Goal: Check status: Check status

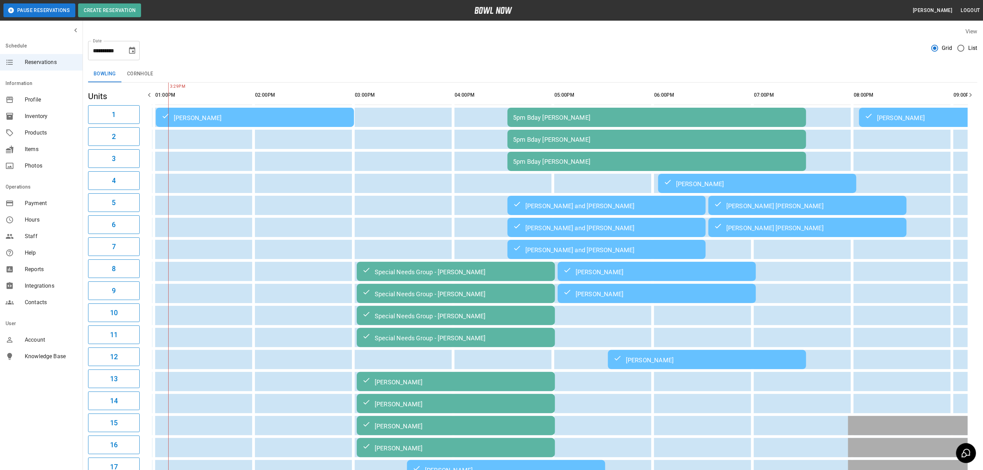
click at [134, 50] on icon "Choose date, selected date is Oct 11, 2025" at bounding box center [132, 50] width 8 height 8
click at [63, 125] on button "12" at bounding box center [64, 126] width 12 height 12
type input "**********"
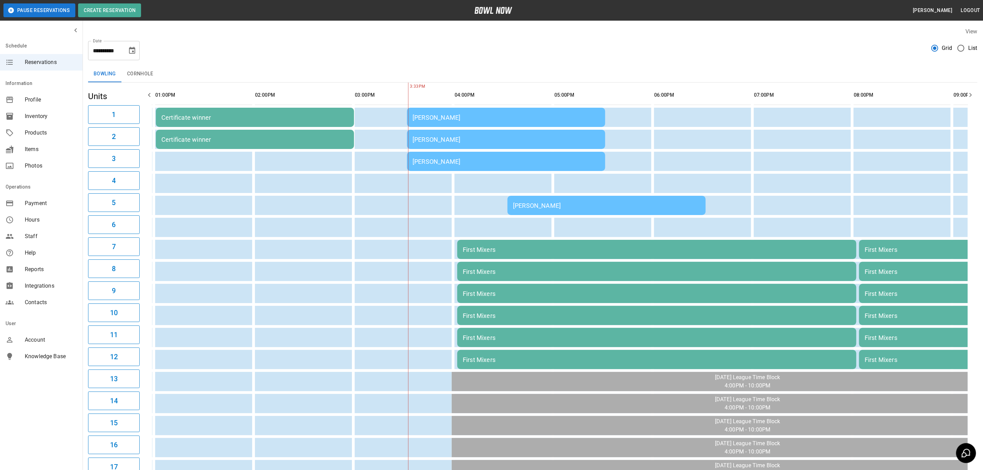
scroll to position [0, 170]
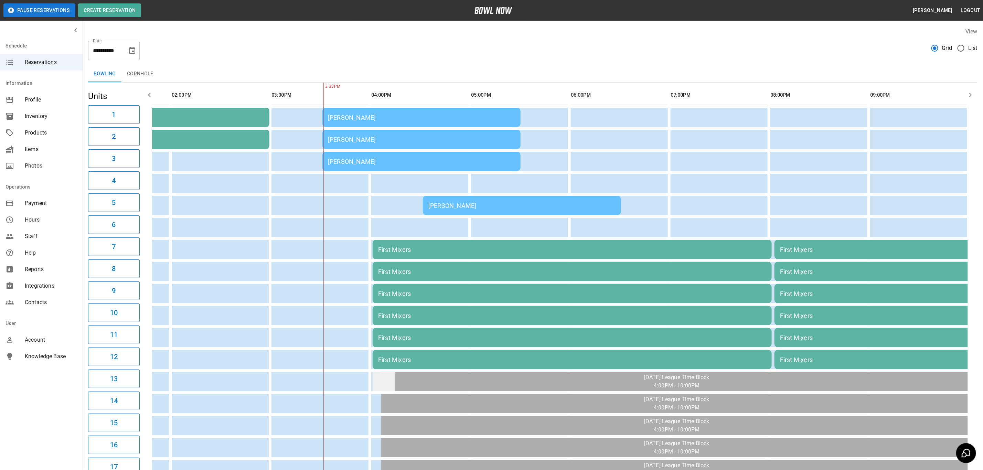
click at [374, 379] on td "sticky table" at bounding box center [384, 381] width 22 height 19
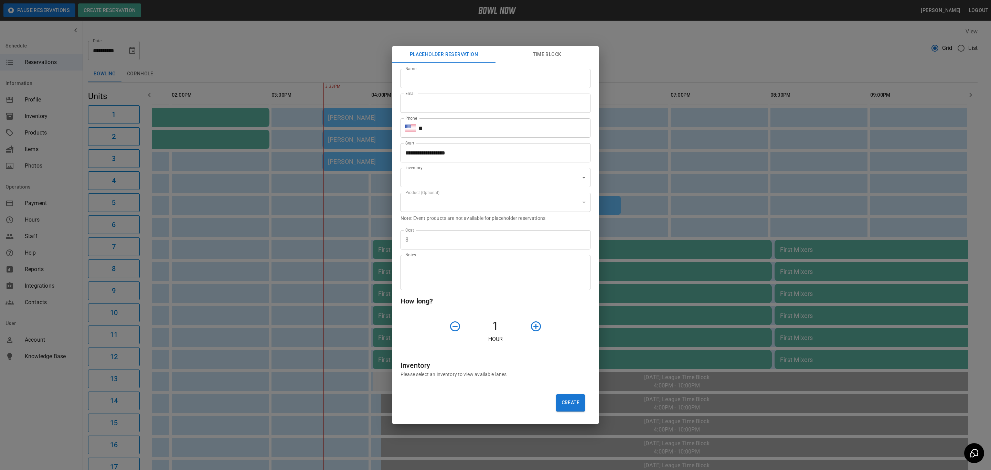
type input "**********"
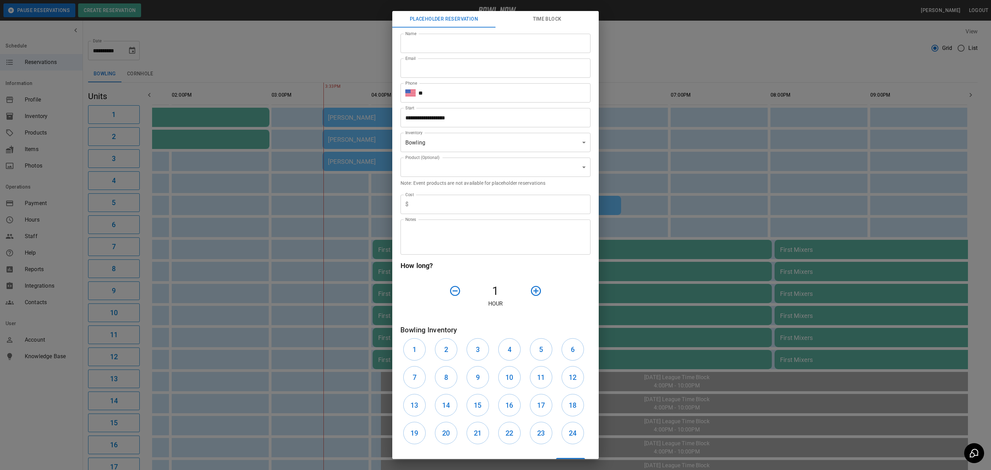
click at [346, 305] on div "**********" at bounding box center [495, 235] width 991 height 470
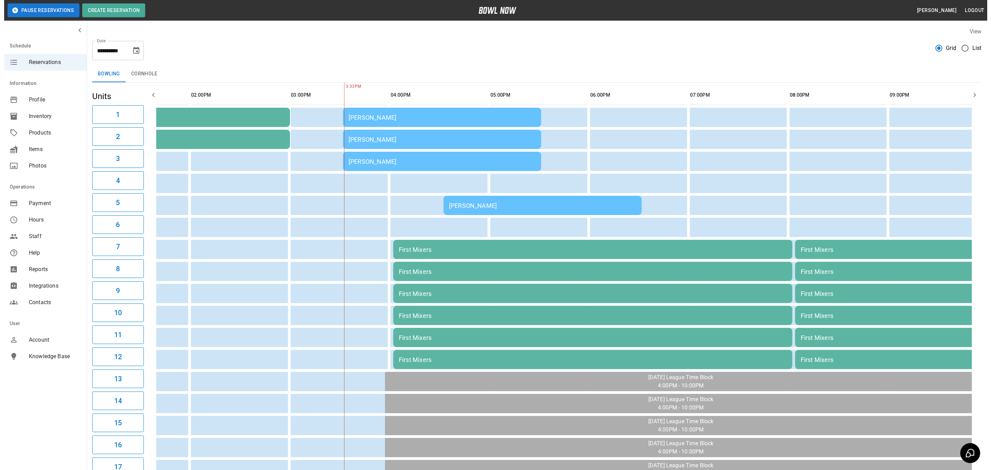
scroll to position [0, 158]
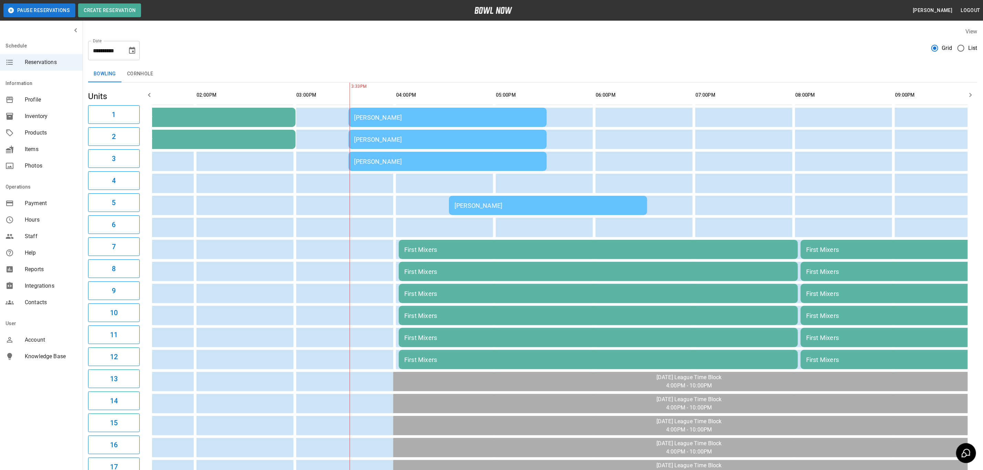
click at [398, 118] on div "[PERSON_NAME]" at bounding box center [447, 117] width 187 height 7
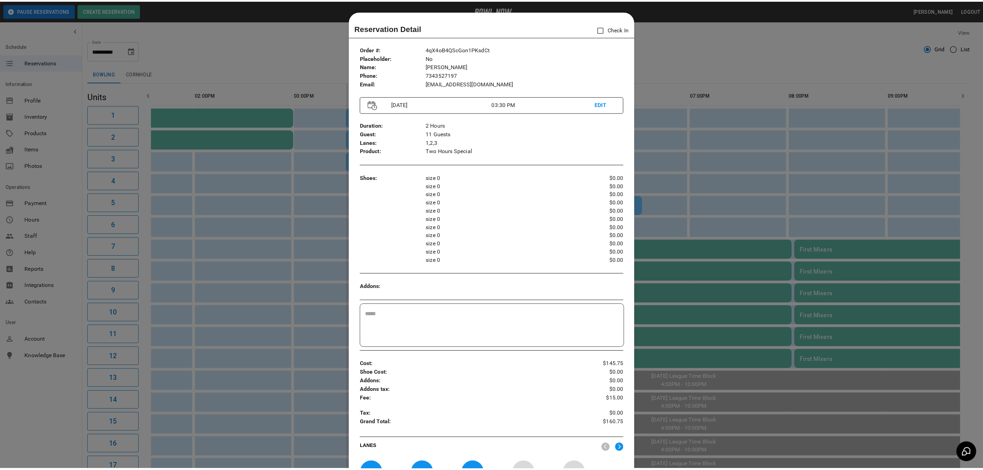
scroll to position [11, 0]
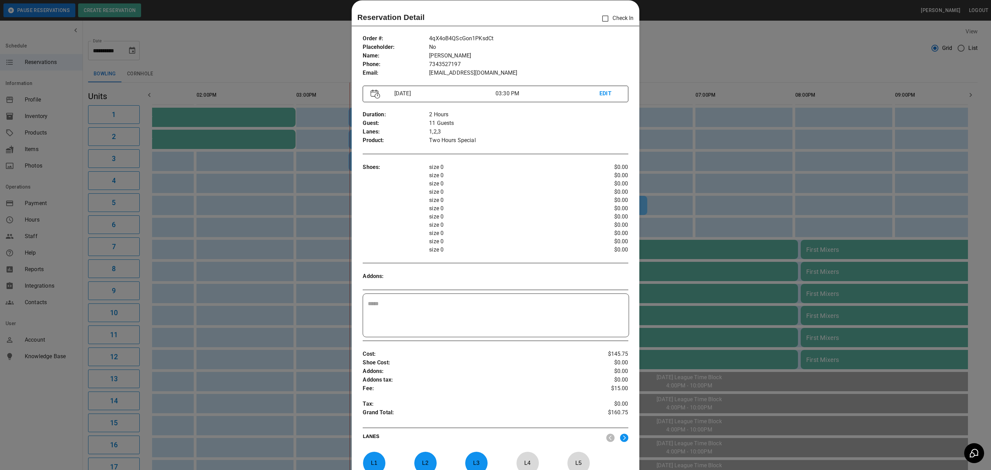
click at [755, 363] on div at bounding box center [495, 235] width 991 height 470
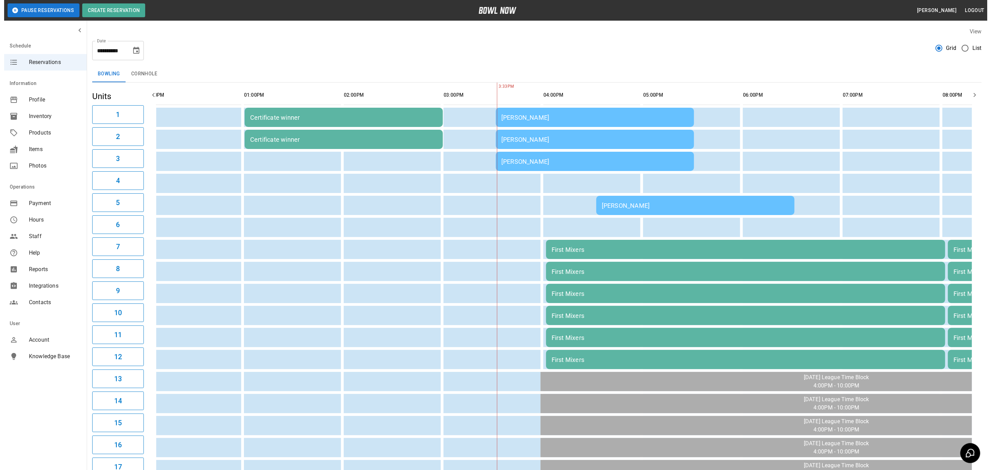
scroll to position [0, 0]
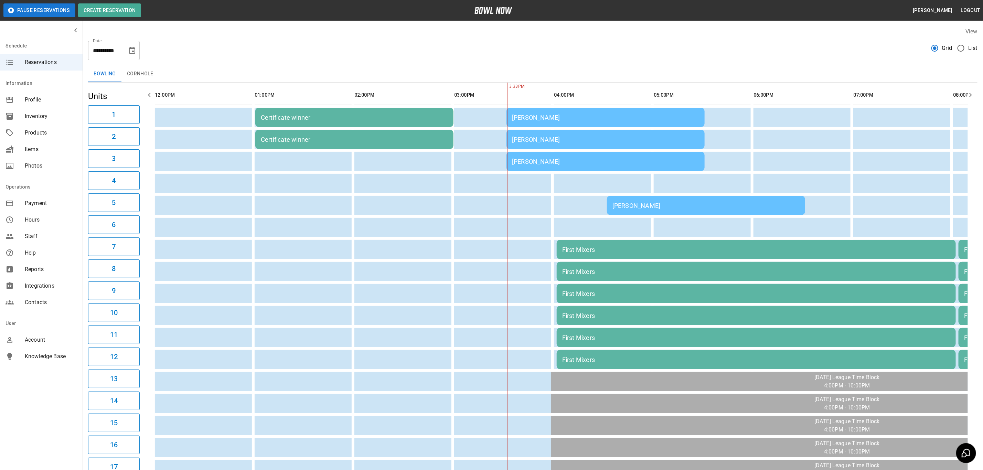
click at [621, 125] on td "[PERSON_NAME]" at bounding box center [606, 117] width 198 height 19
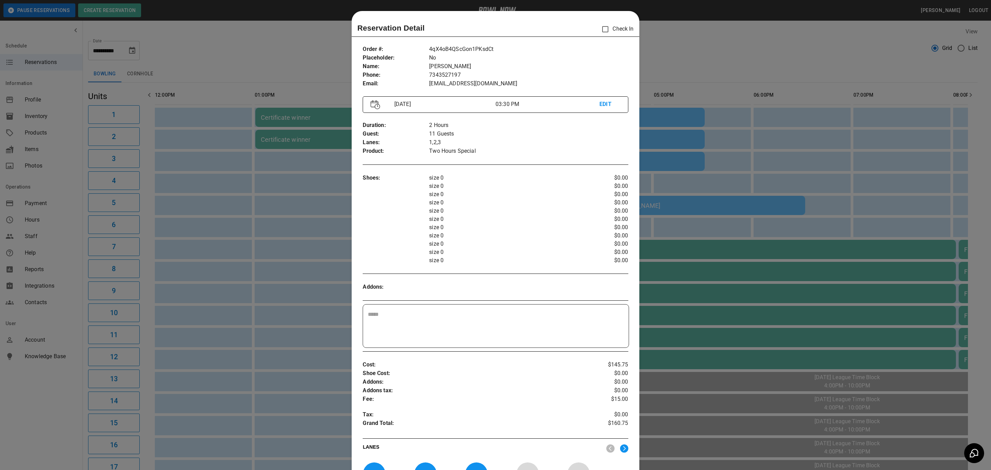
scroll to position [11, 0]
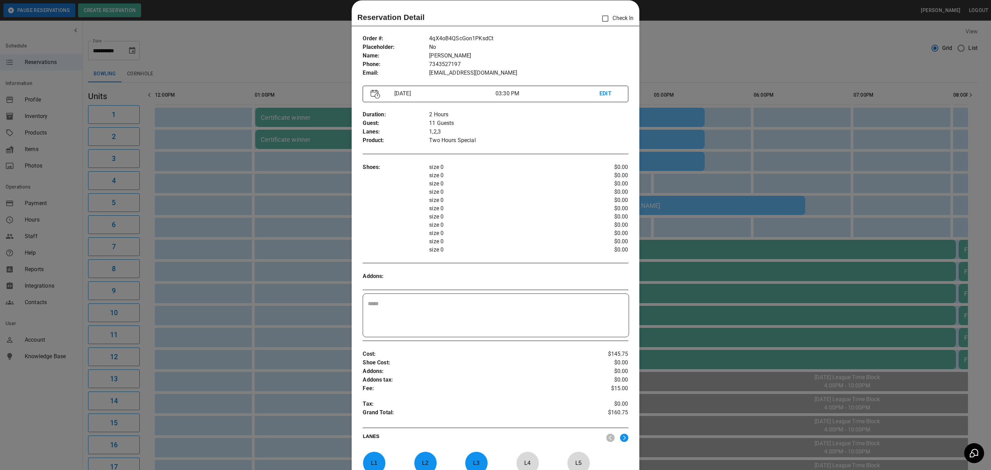
click at [245, 256] on div at bounding box center [495, 235] width 991 height 470
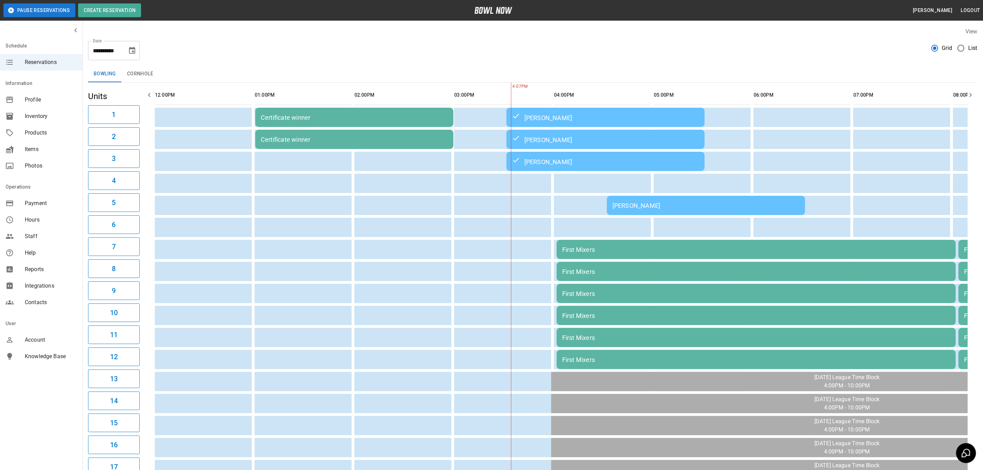
click at [630, 205] on div "[PERSON_NAME]" at bounding box center [706, 205] width 187 height 7
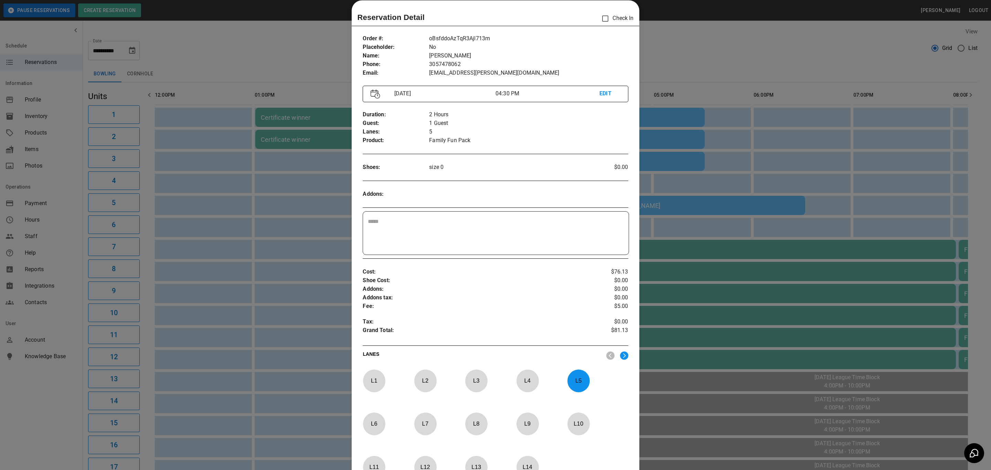
click at [242, 276] on div at bounding box center [495, 235] width 991 height 470
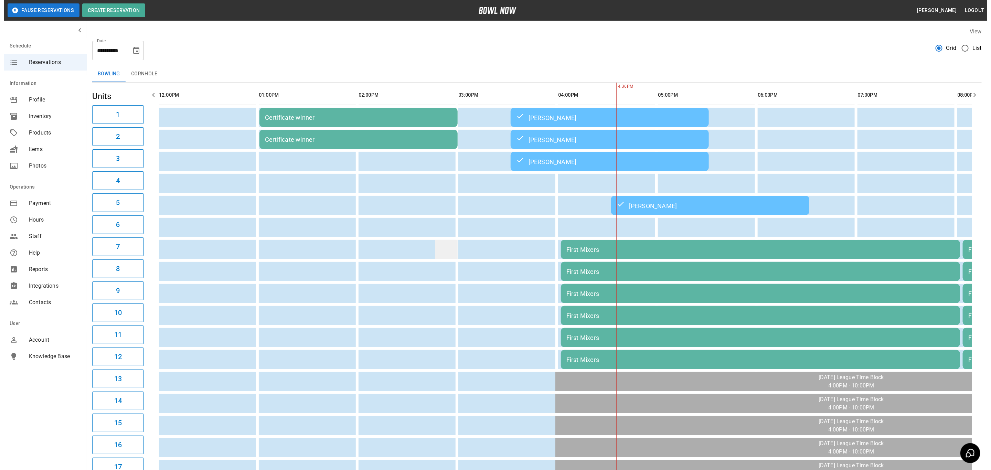
scroll to position [0, 170]
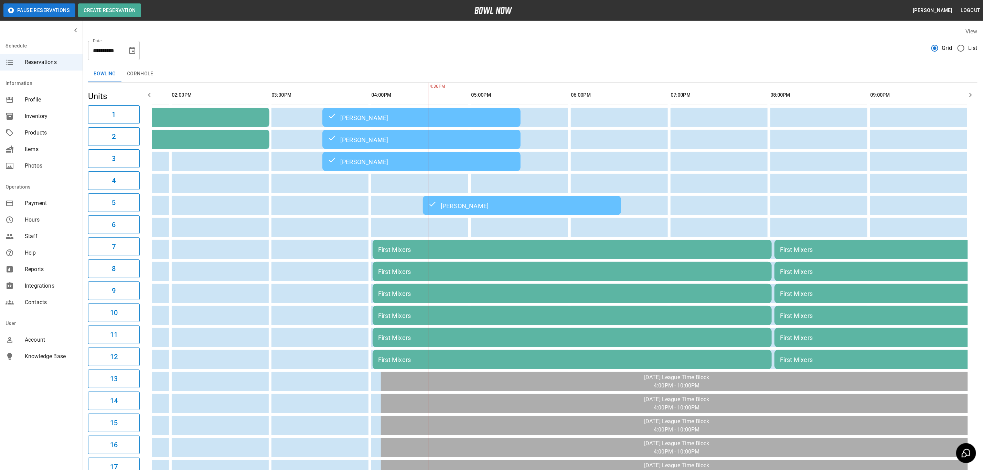
click at [438, 199] on td "[PERSON_NAME]" at bounding box center [522, 205] width 198 height 19
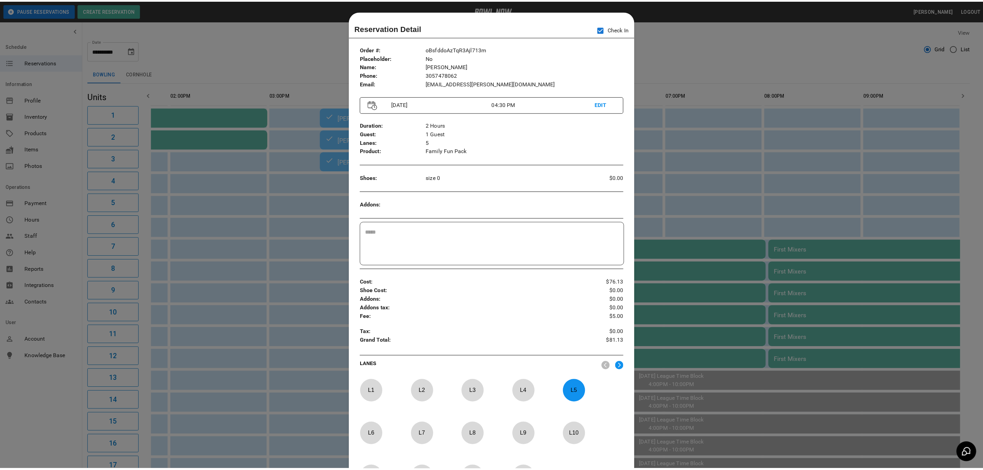
scroll to position [11, 0]
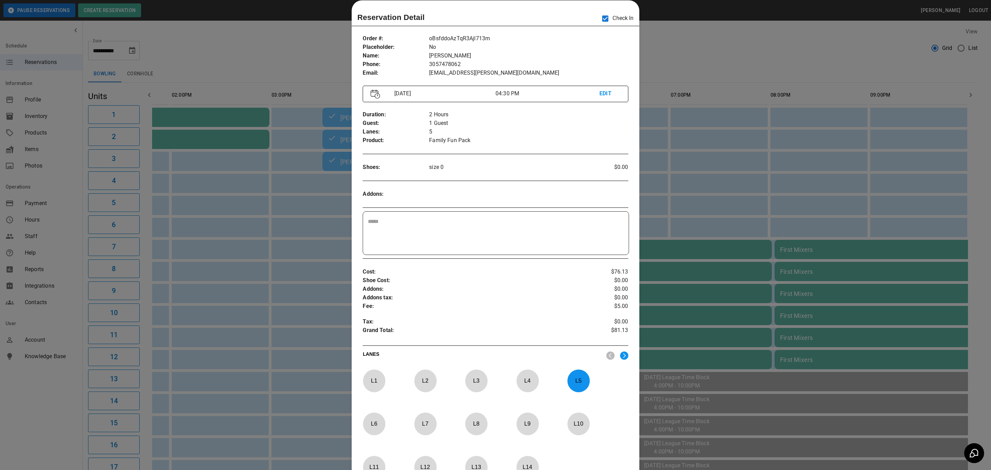
click at [256, 367] on div at bounding box center [495, 235] width 991 height 470
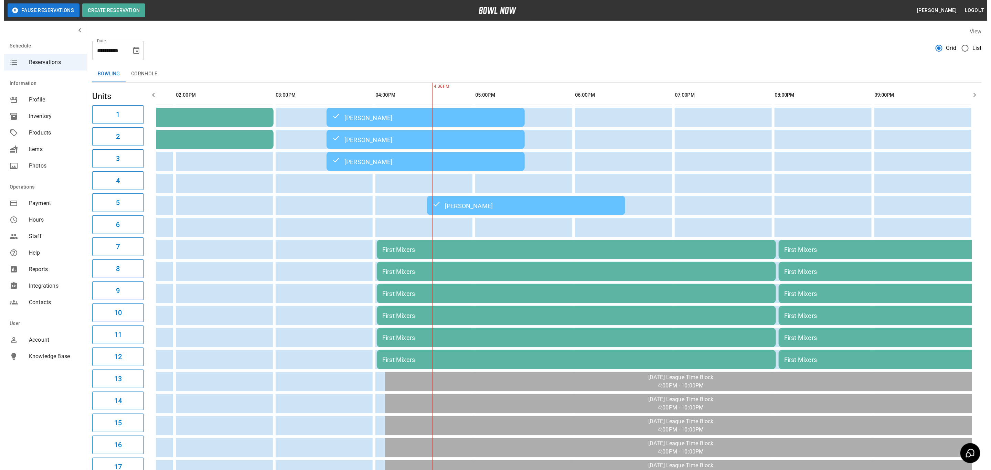
scroll to position [0, 177]
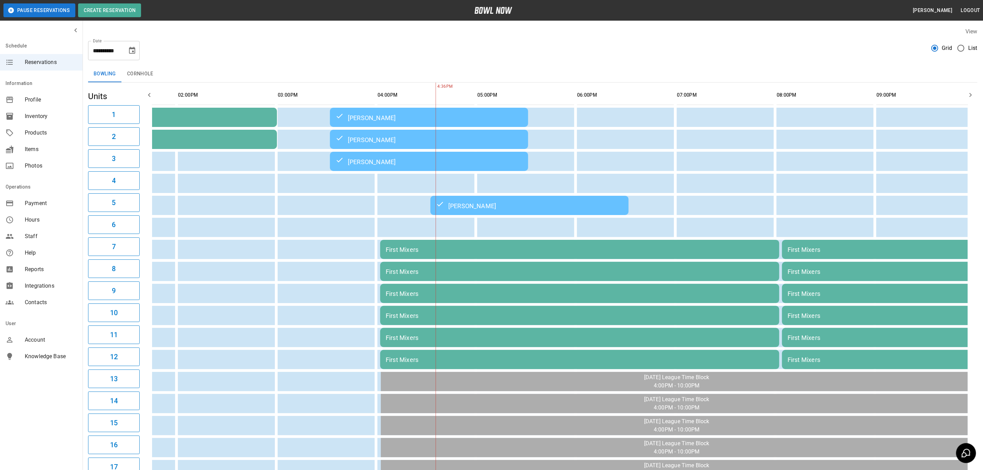
click at [449, 204] on div "[PERSON_NAME]" at bounding box center [529, 205] width 187 height 8
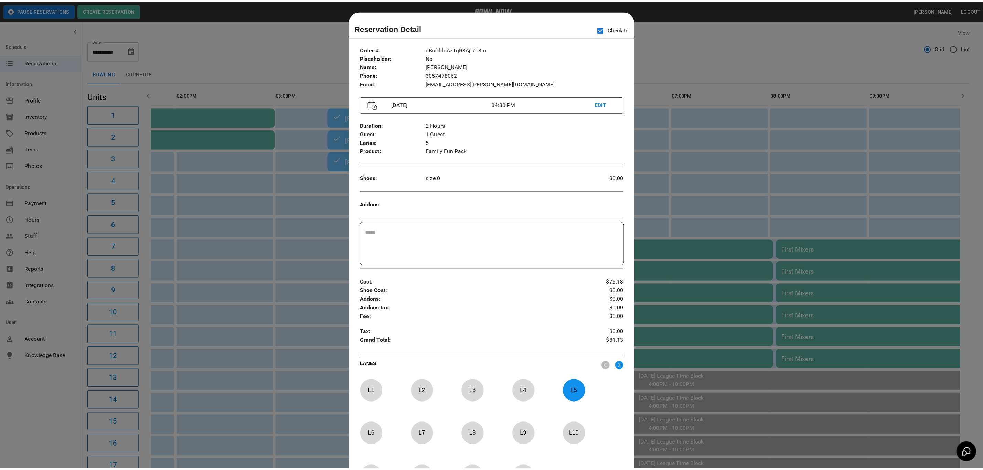
scroll to position [11, 0]
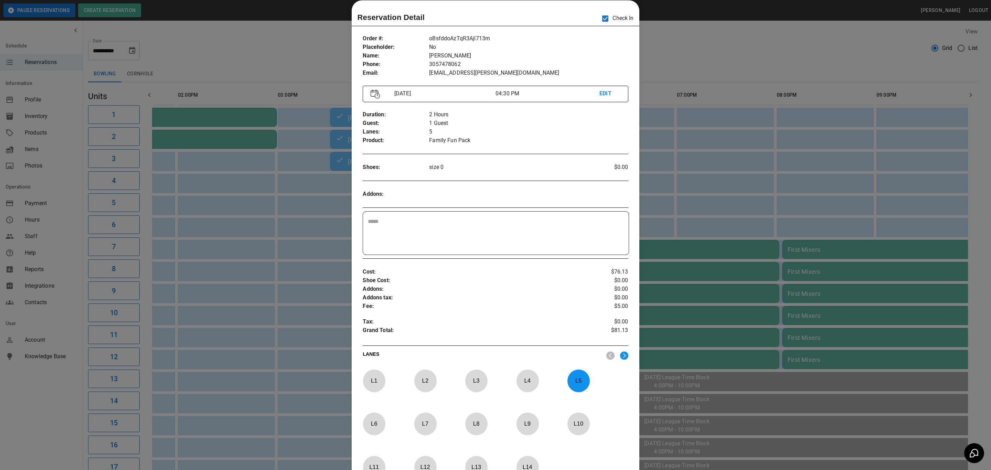
click at [275, 322] on div at bounding box center [495, 235] width 991 height 470
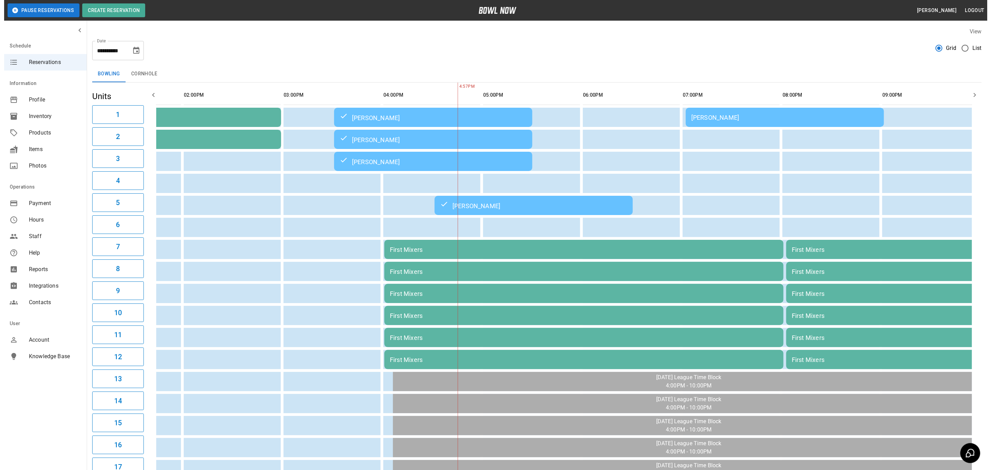
scroll to position [0, 170]
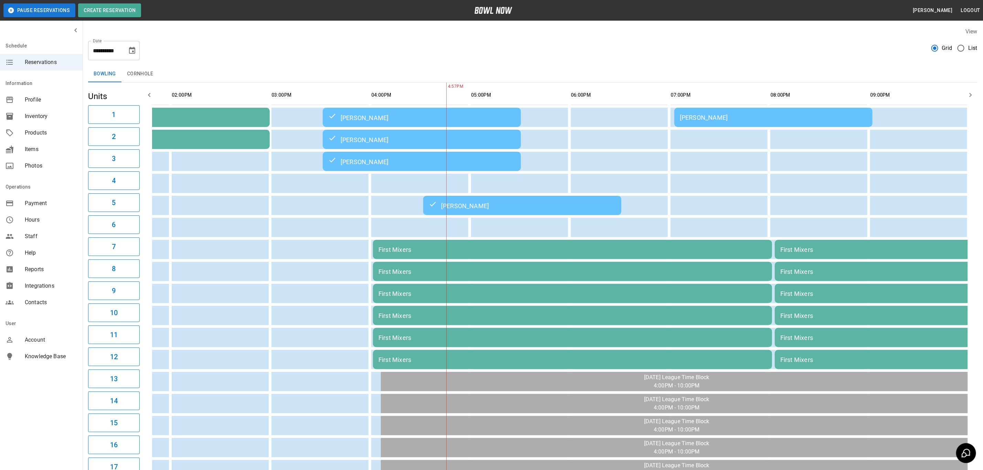
click at [691, 123] on td "[PERSON_NAME]" at bounding box center [774, 117] width 198 height 19
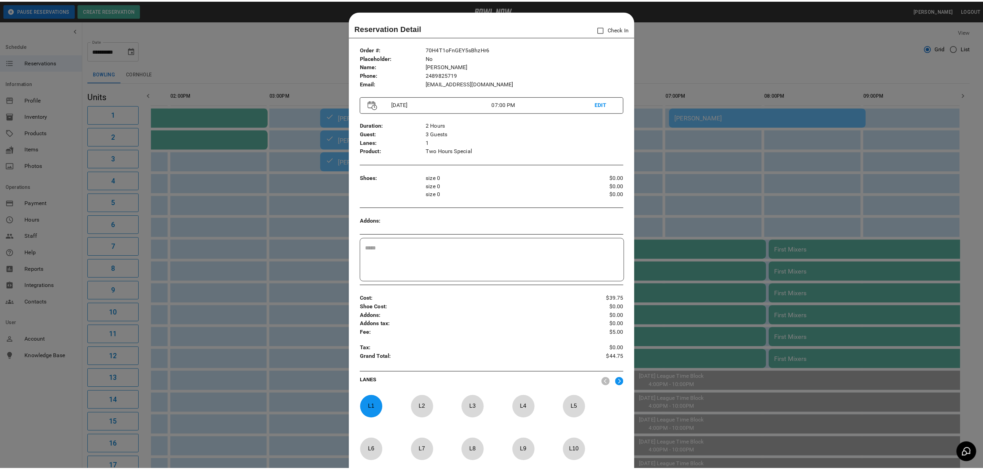
scroll to position [11, 0]
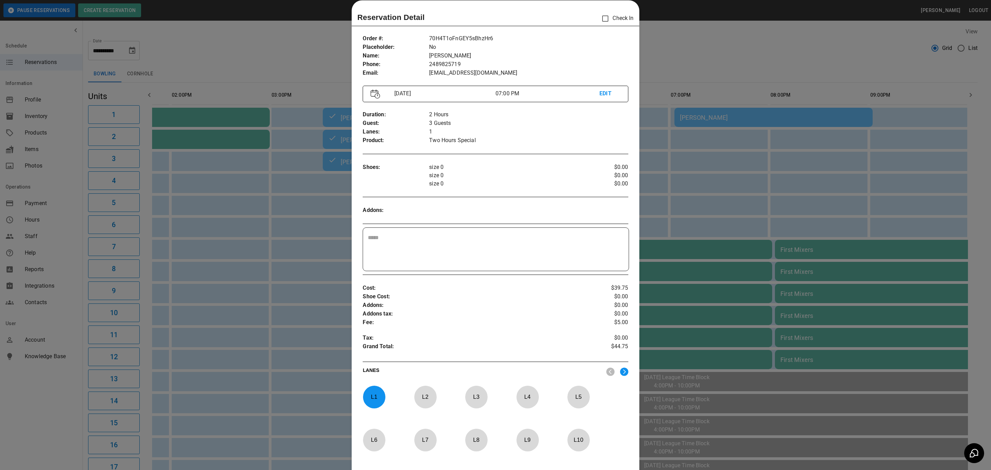
click at [277, 42] on div at bounding box center [495, 235] width 991 height 470
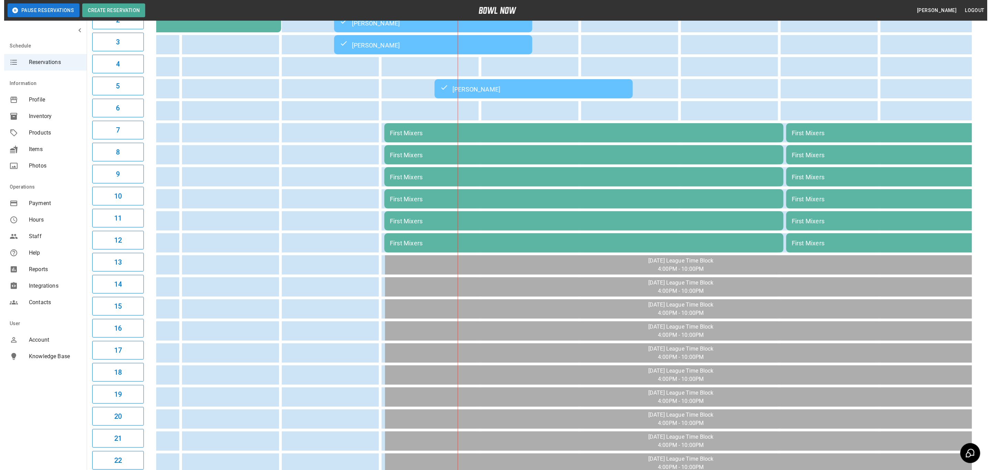
scroll to position [111, 0]
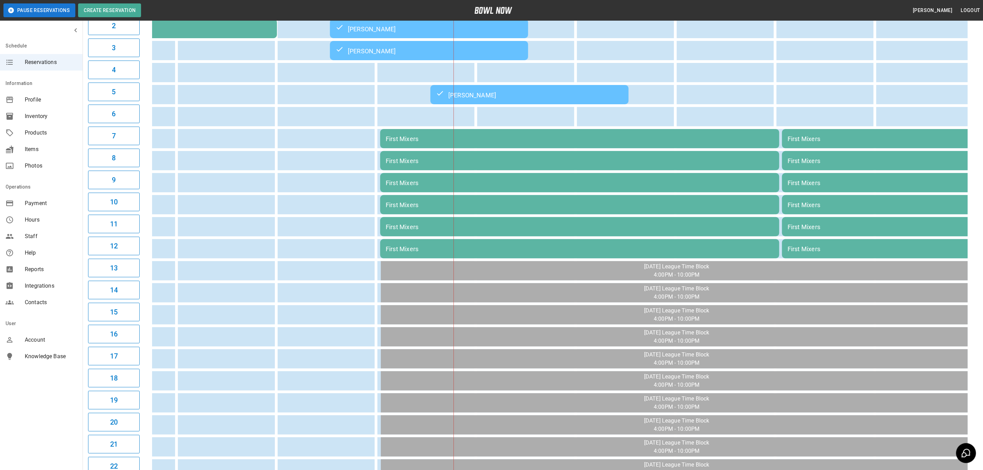
click at [629, 140] on div "First Mixers" at bounding box center [580, 138] width 388 height 7
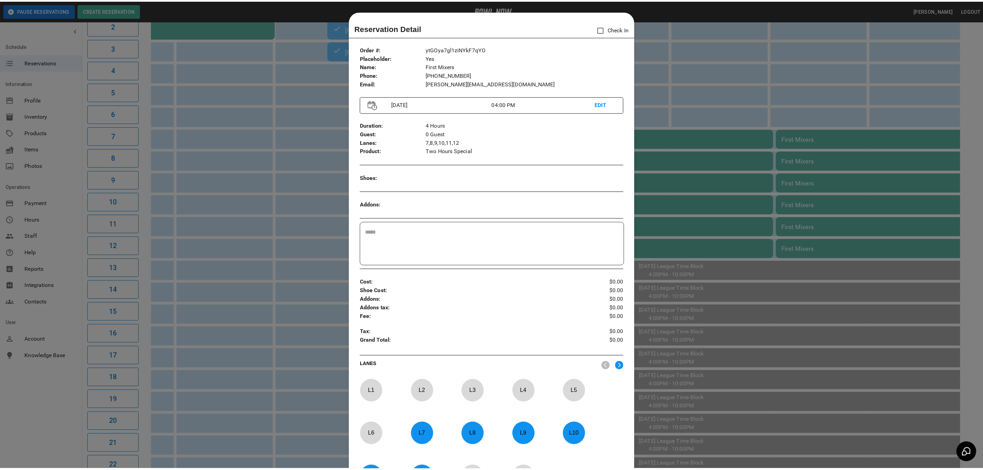
scroll to position [11, 0]
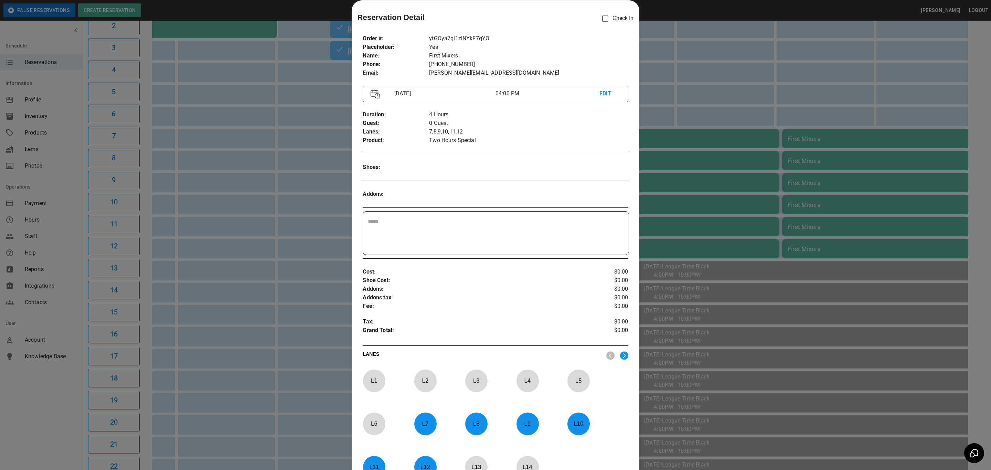
click at [681, 147] on div at bounding box center [495, 235] width 991 height 470
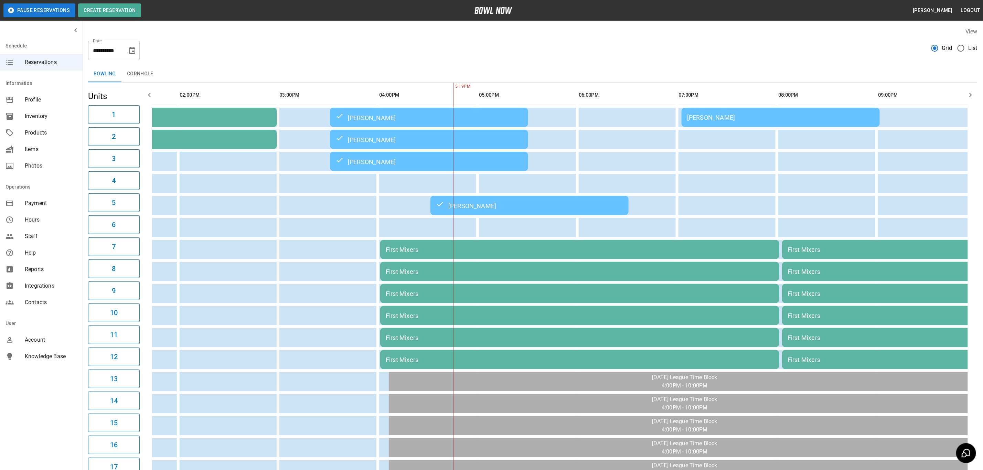
scroll to position [0, 170]
